Goal: Task Accomplishment & Management: Complete application form

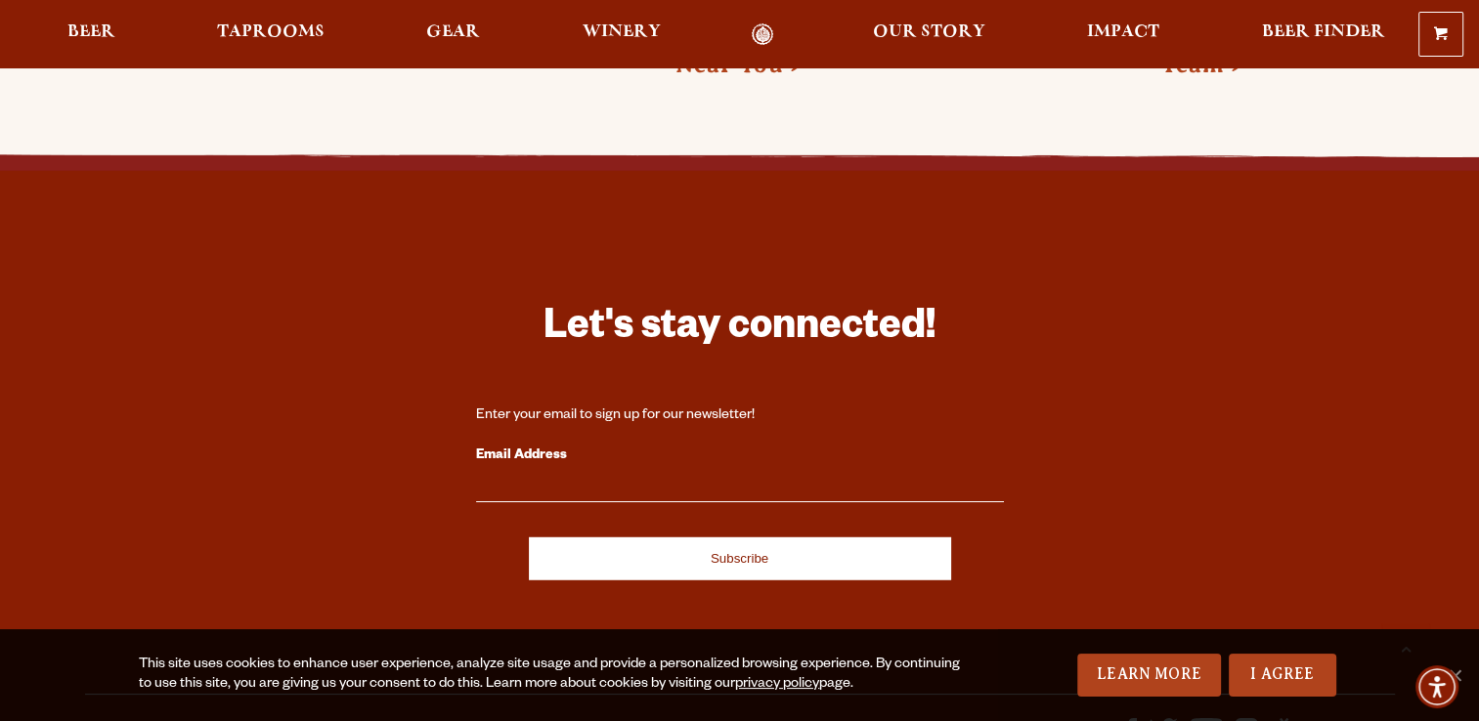
scroll to position [4886, 0]
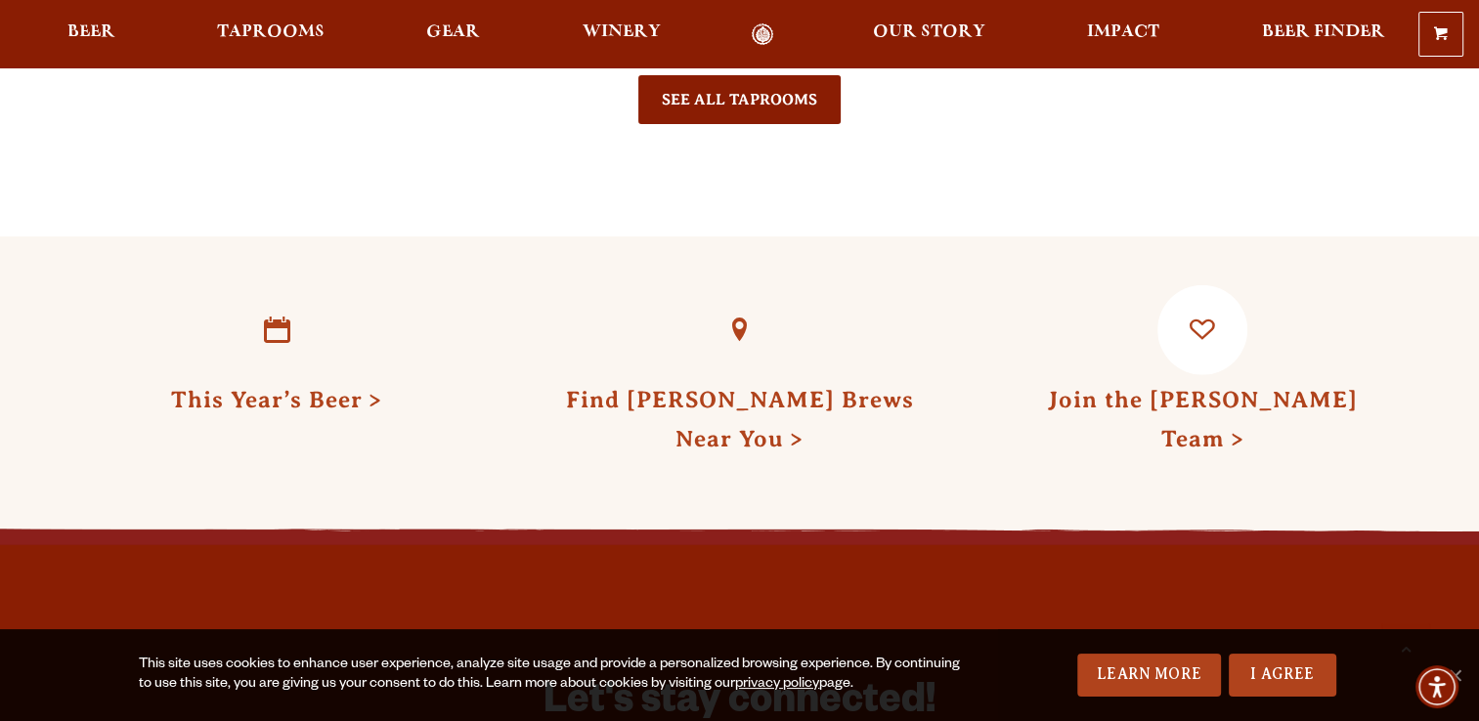
click at [1261, 387] on link "Join the [PERSON_NAME] Team" at bounding box center [1202, 419] width 310 height 64
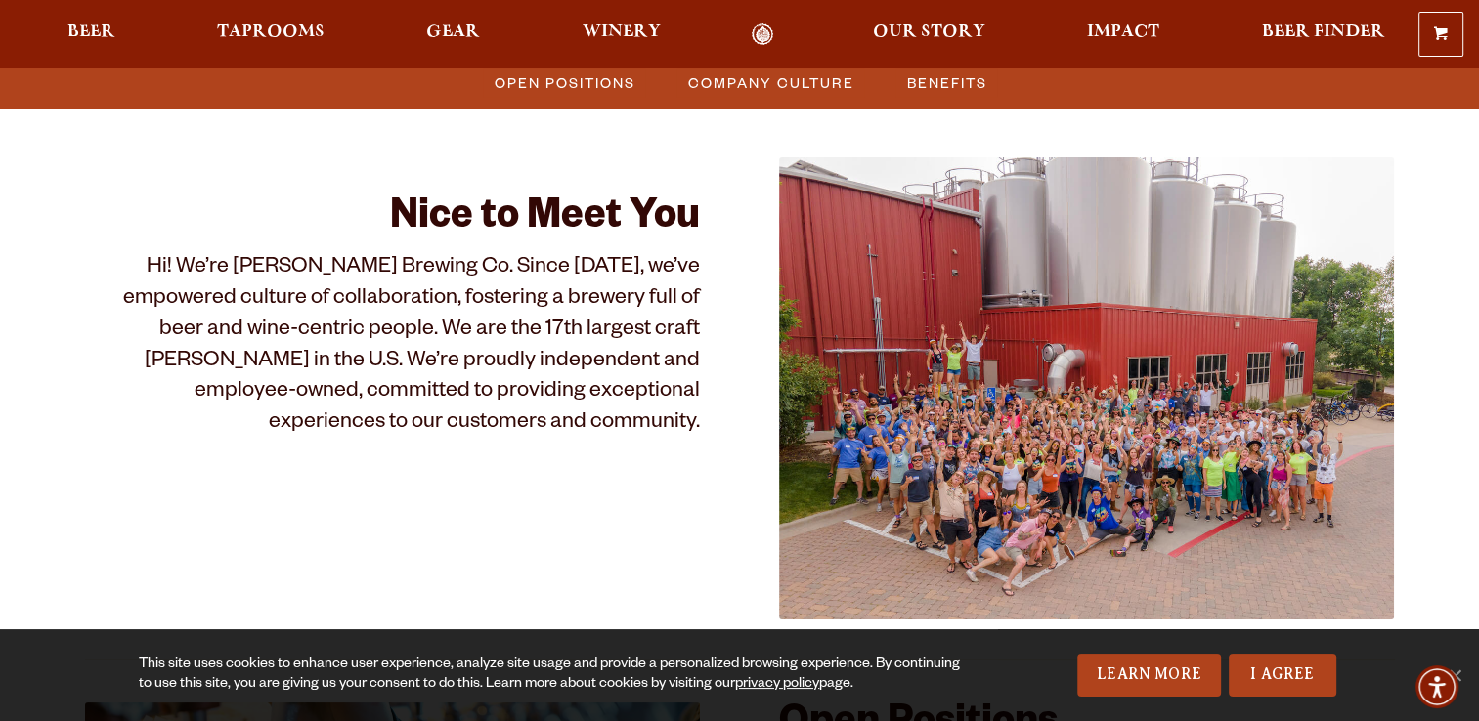
scroll to position [586, 0]
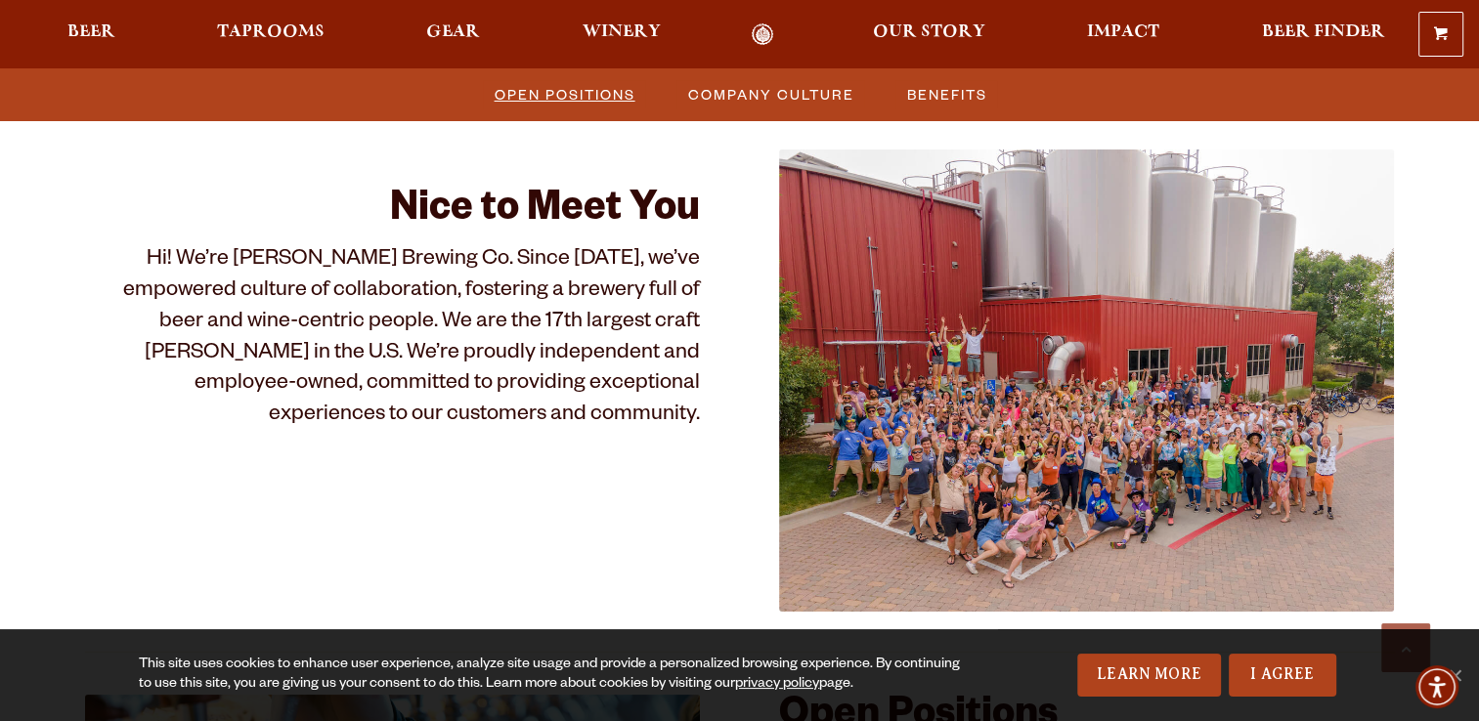
click at [563, 80] on span "Open Positions" at bounding box center [564, 94] width 141 height 28
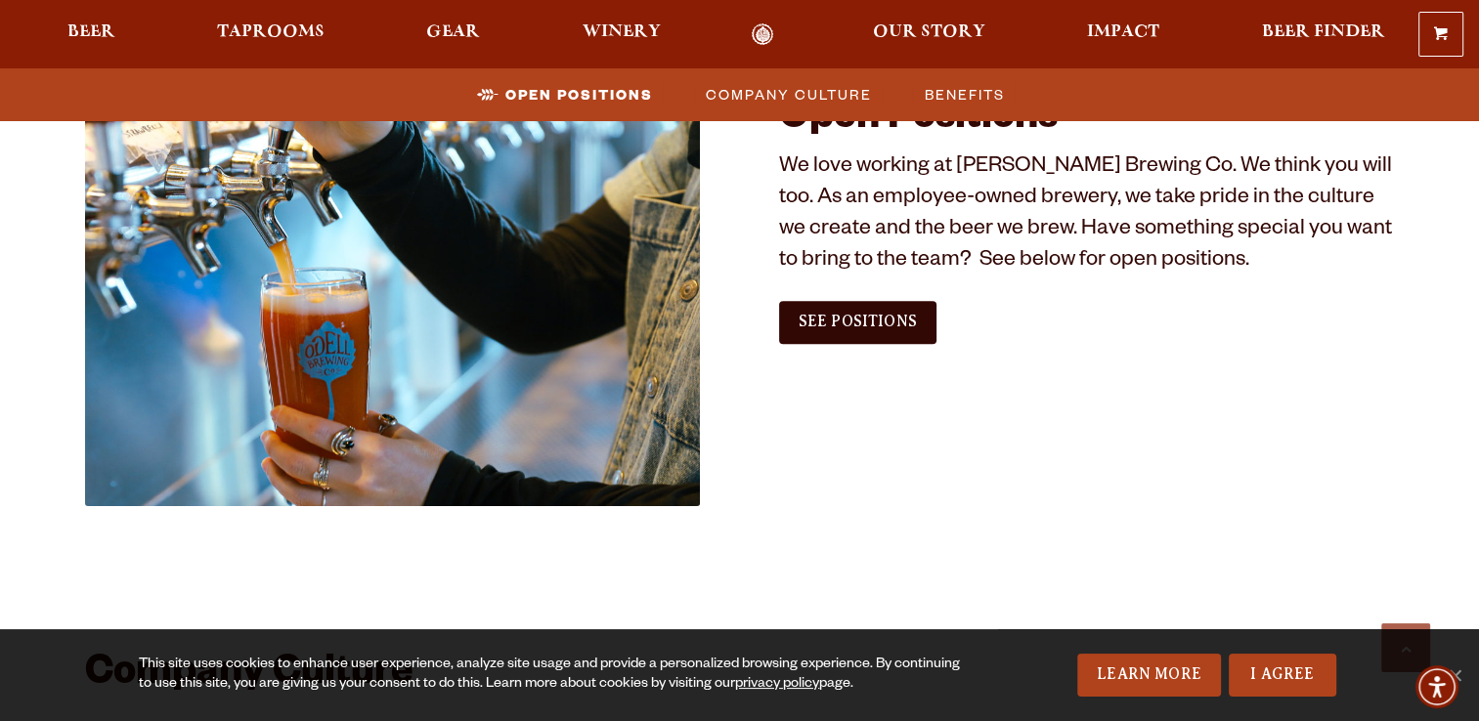
scroll to position [1188, 0]
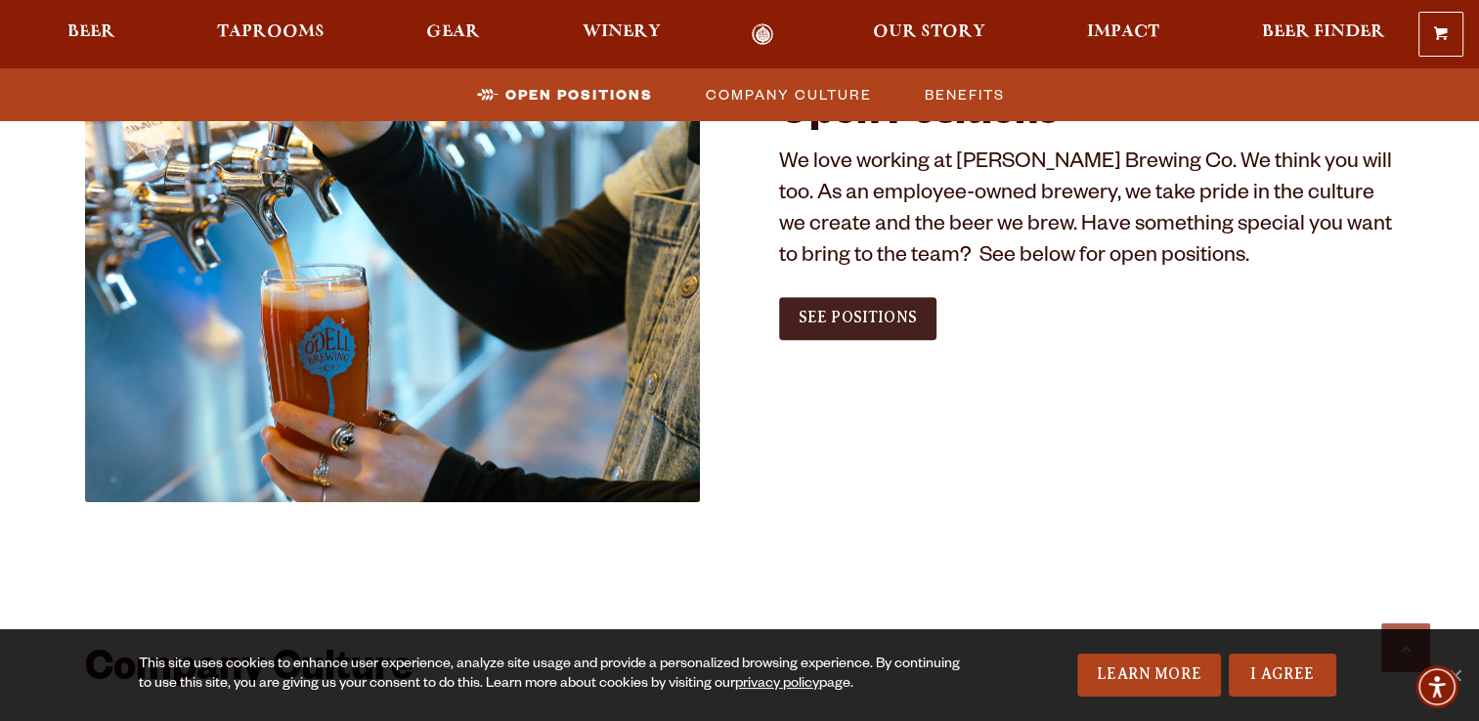
click at [815, 319] on span "See Positions" at bounding box center [857, 318] width 118 height 18
